Goal: Task Accomplishment & Management: Use online tool/utility

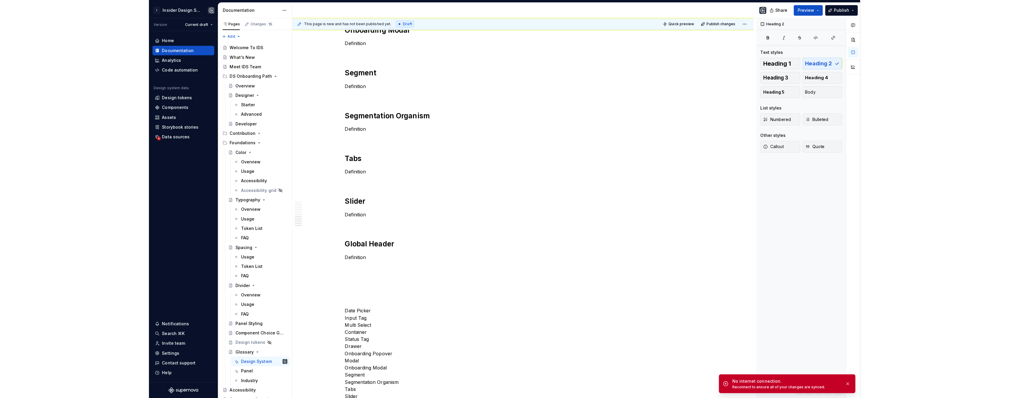
scroll to position [851, 0]
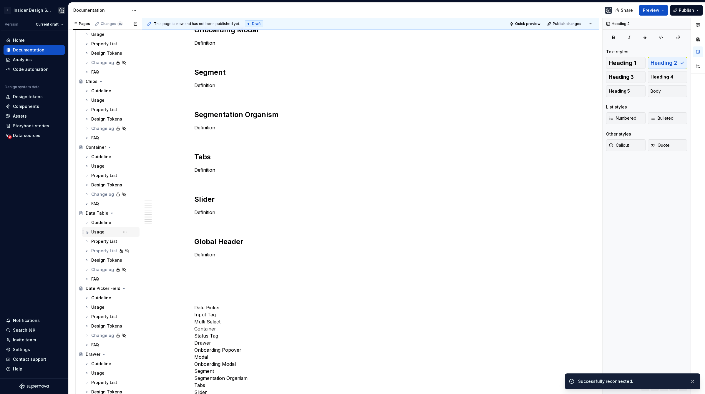
click at [103, 233] on div "Usage" at bounding box center [97, 232] width 13 height 6
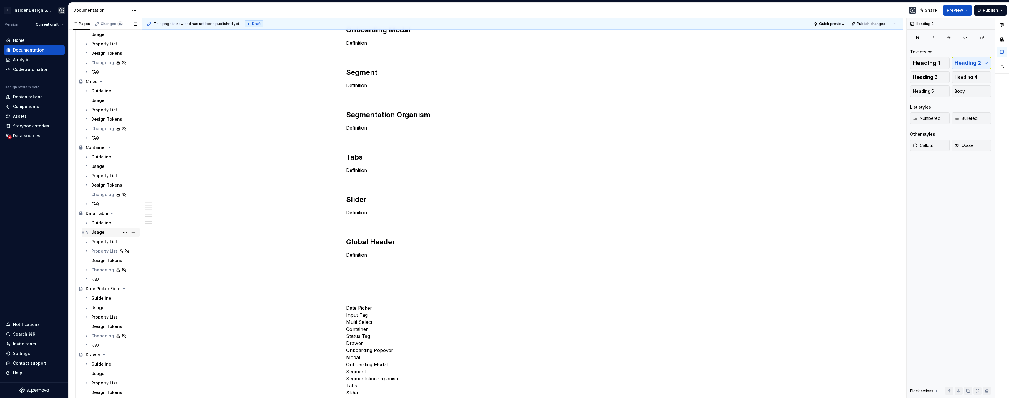
click at [93, 229] on div "Usage" at bounding box center [97, 232] width 13 height 6
type textarea "*"
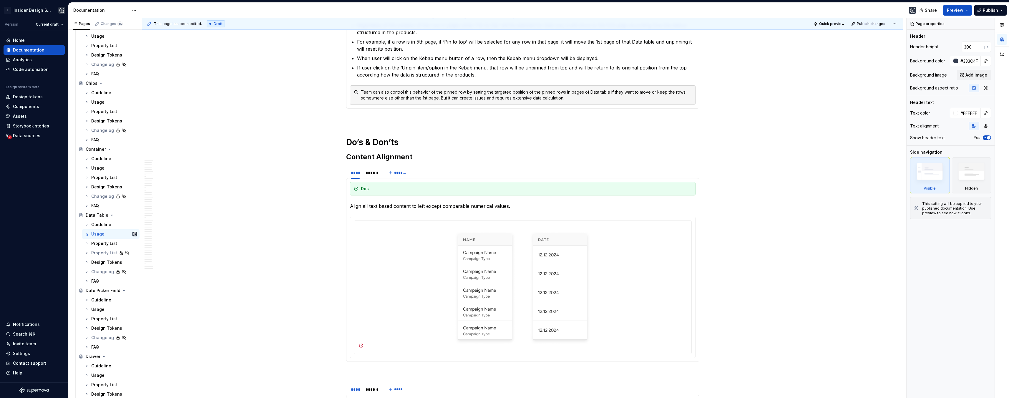
scroll to position [3018, 0]
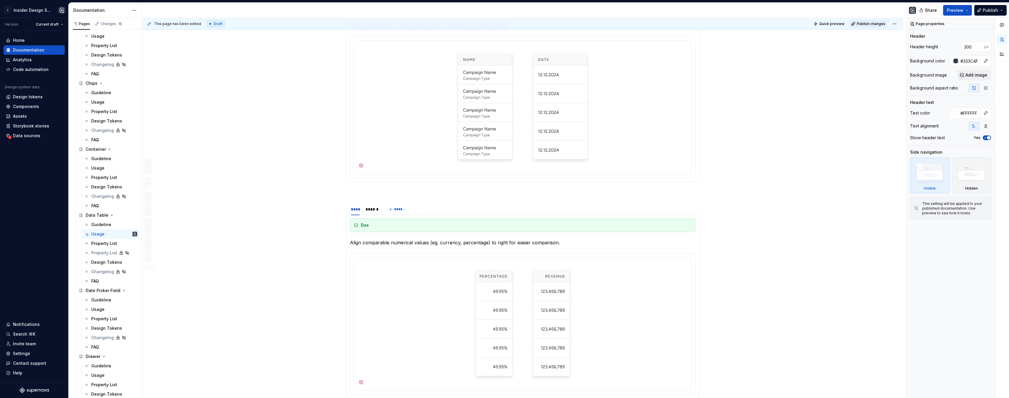
click at [862, 23] on span "Publish changes" at bounding box center [870, 23] width 29 height 5
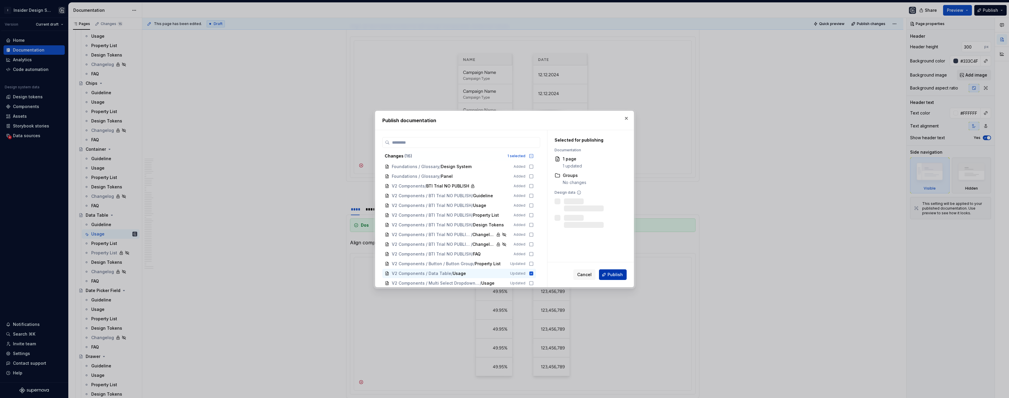
click at [609, 273] on span "Publish" at bounding box center [614, 275] width 15 height 6
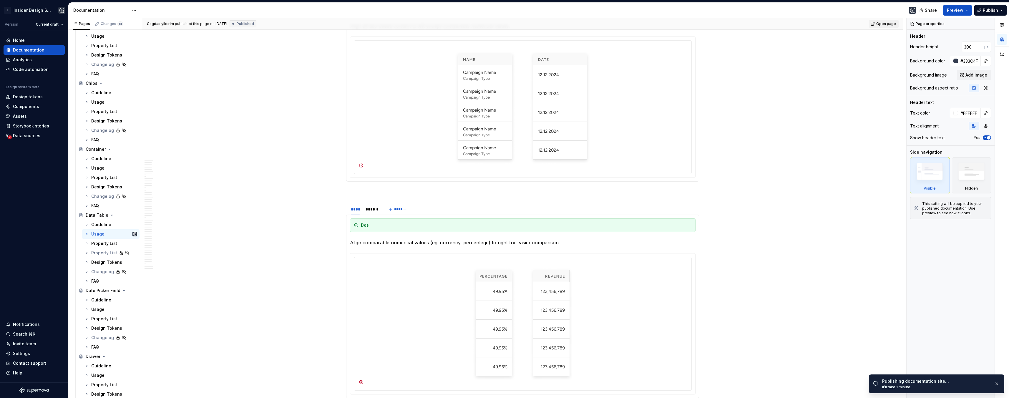
click at [880, 23] on span "Open page" at bounding box center [886, 23] width 20 height 5
type textarea "*"
